Goal: Task Accomplishment & Management: Manage account settings

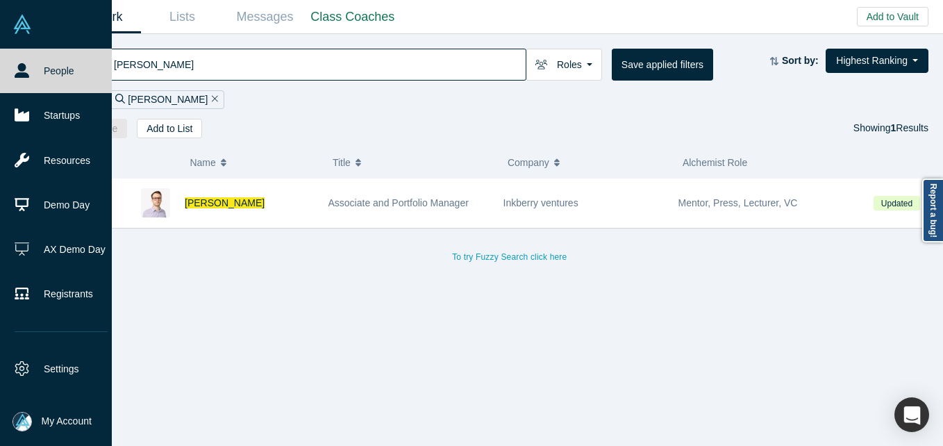
click at [56, 409] on li "My Account My Profile My Company Manage Team Log Out" at bounding box center [56, 421] width 112 height 49
click at [56, 421] on span "My Account" at bounding box center [67, 421] width 50 height 15
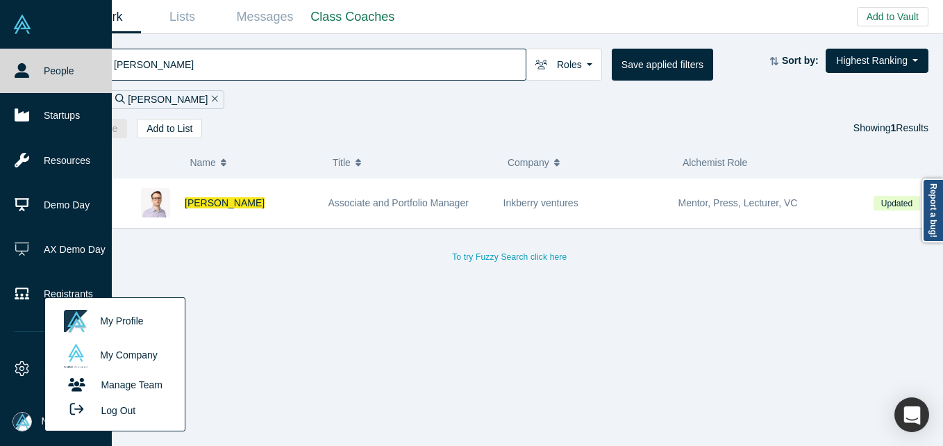
click at [103, 413] on button "Log Out" at bounding box center [98, 410] width 83 height 26
